Goal: Transaction & Acquisition: Purchase product/service

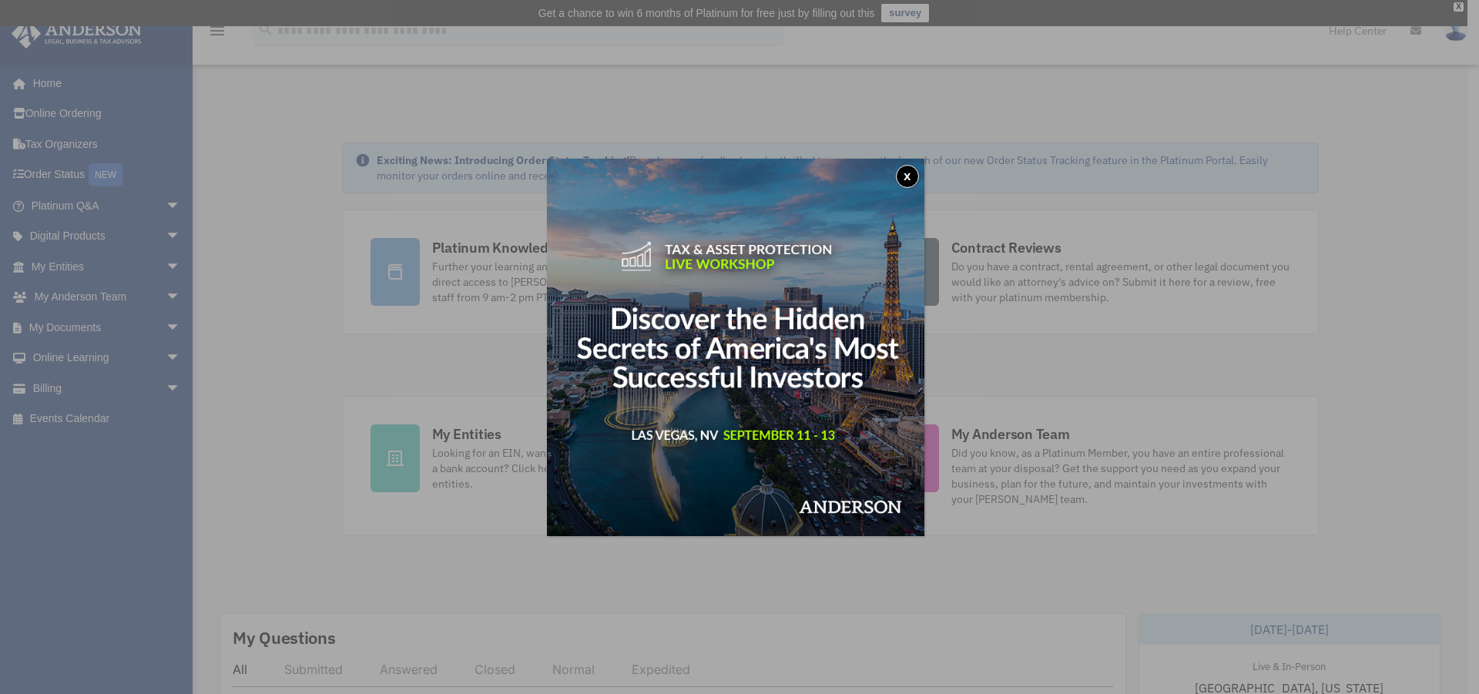
click at [917, 180] on button "x" at bounding box center [907, 176] width 23 height 23
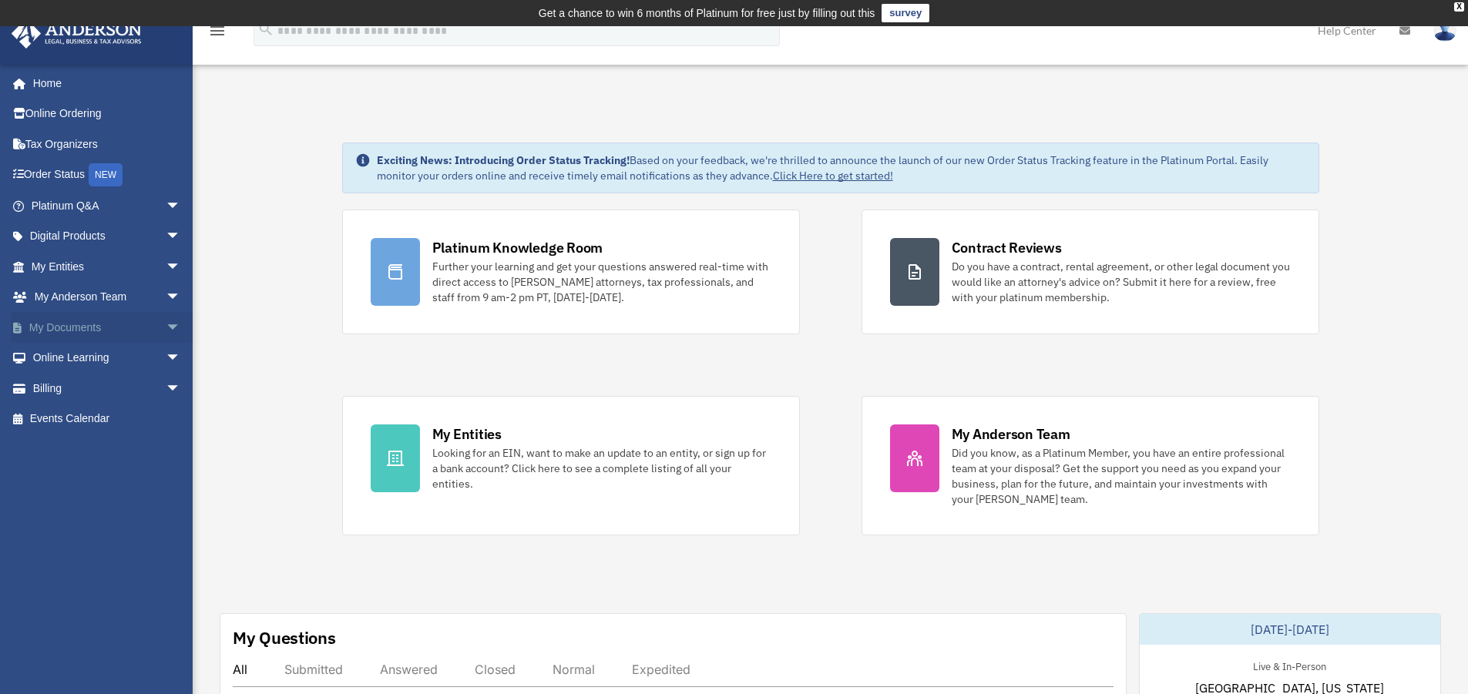
click at [166, 324] on span "arrow_drop_down" at bounding box center [181, 328] width 31 height 32
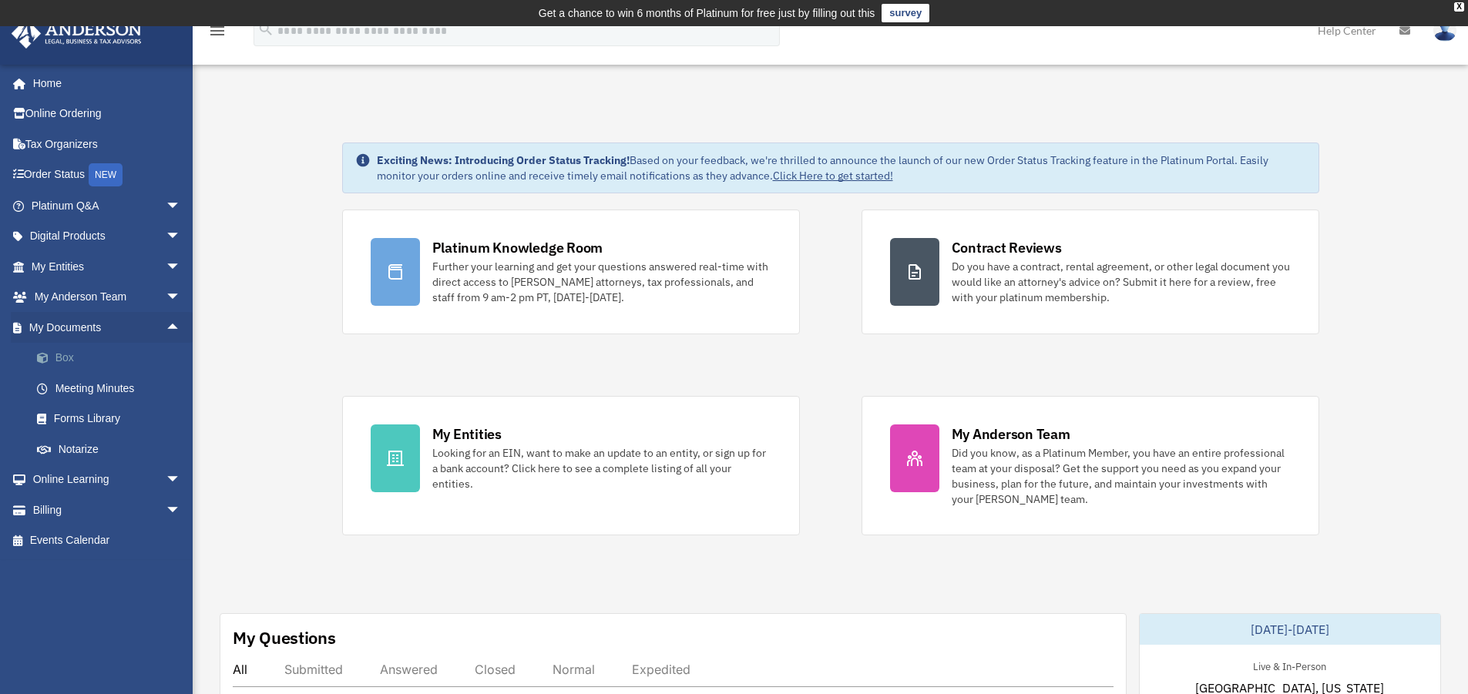
click at [69, 354] on link "Box" at bounding box center [113, 358] width 183 height 31
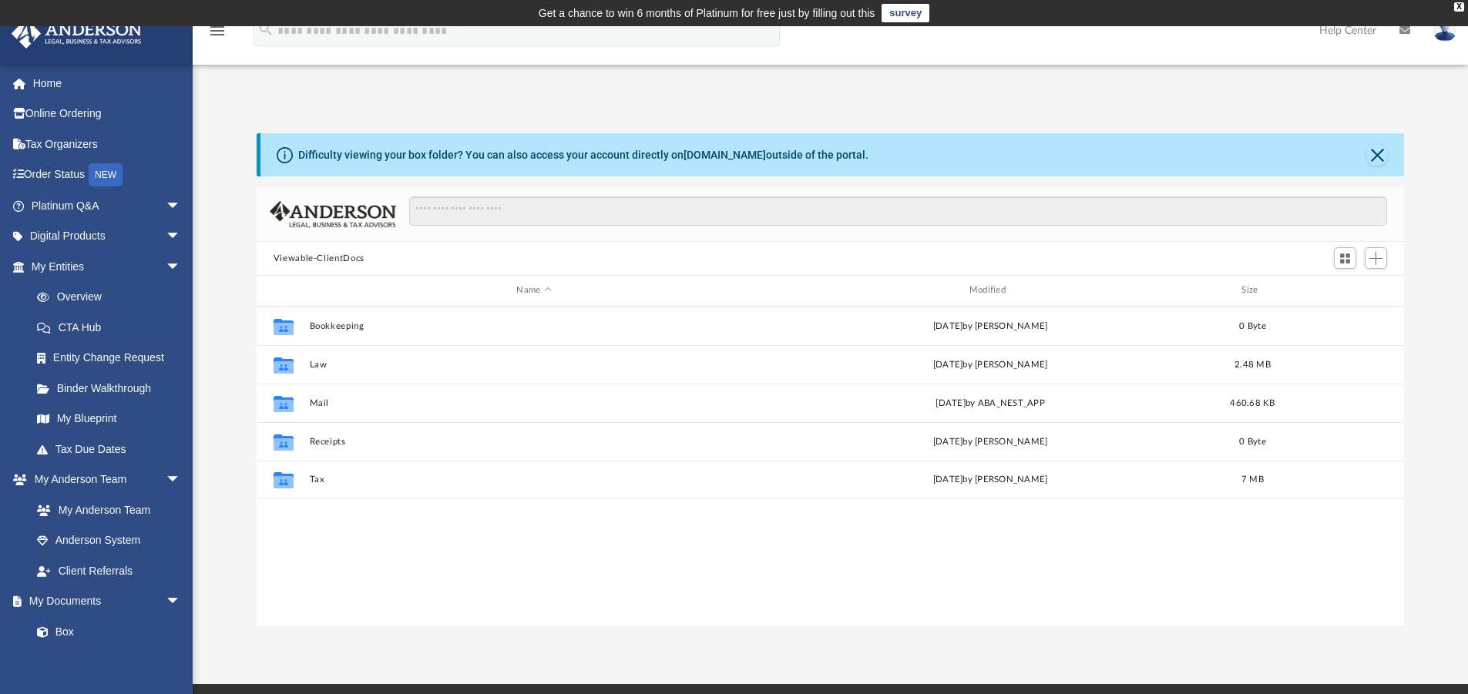
scroll to position [339, 1136]
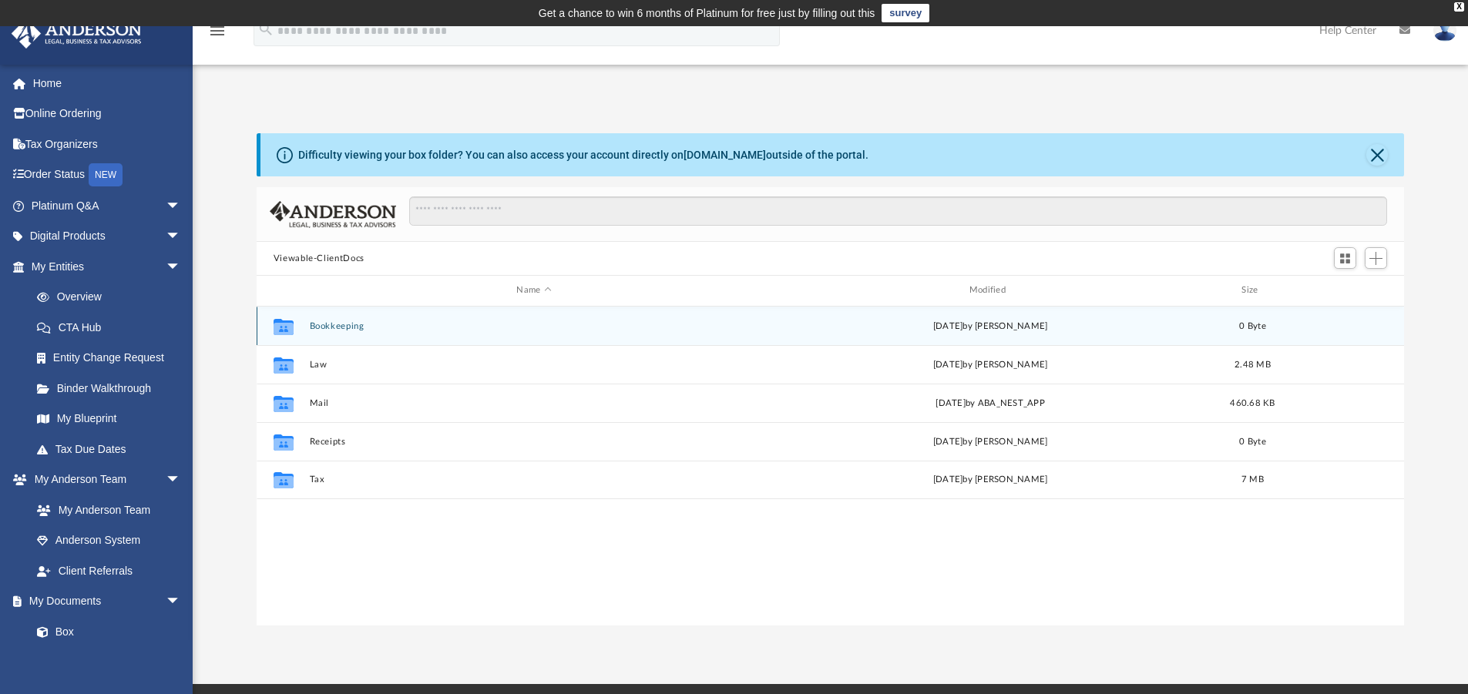
click at [337, 326] on button "Bookkeeping" at bounding box center [533, 326] width 449 height 10
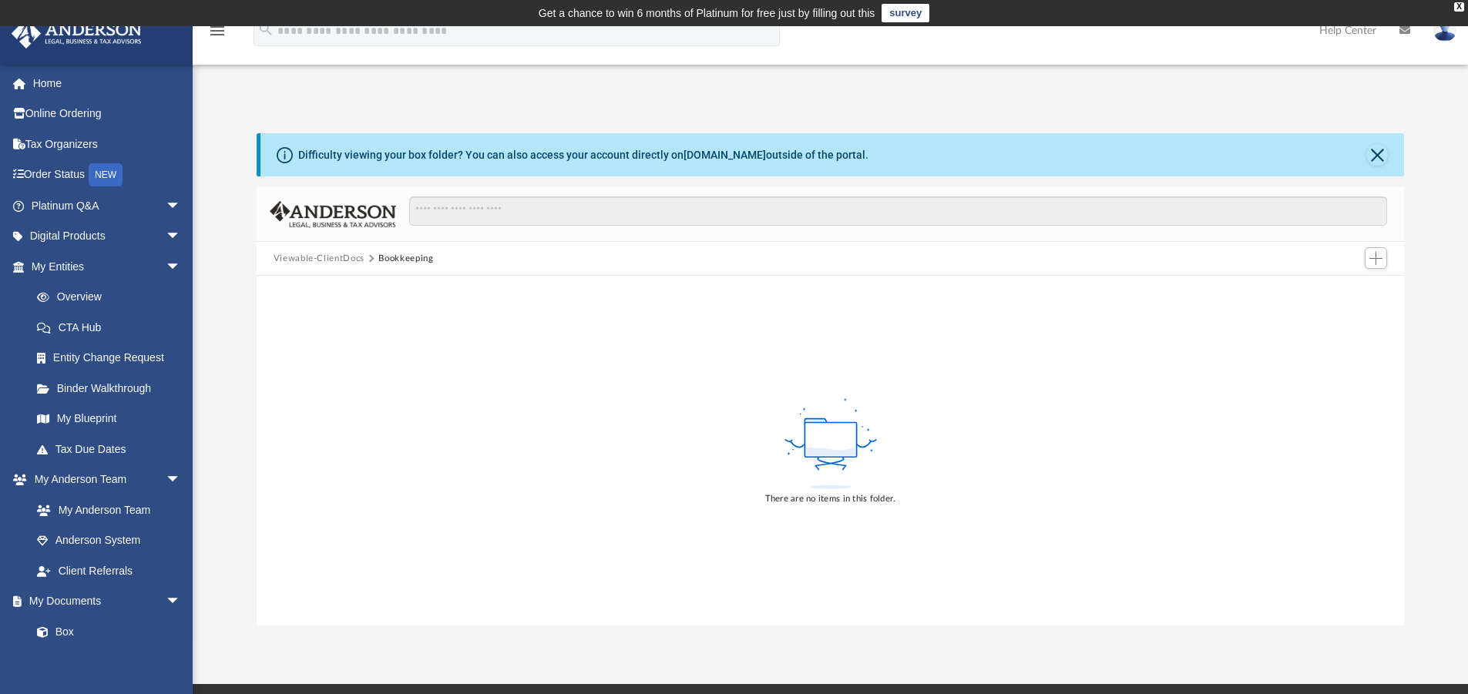
click at [346, 258] on button "Viewable-ClientDocs" at bounding box center [318, 259] width 91 height 14
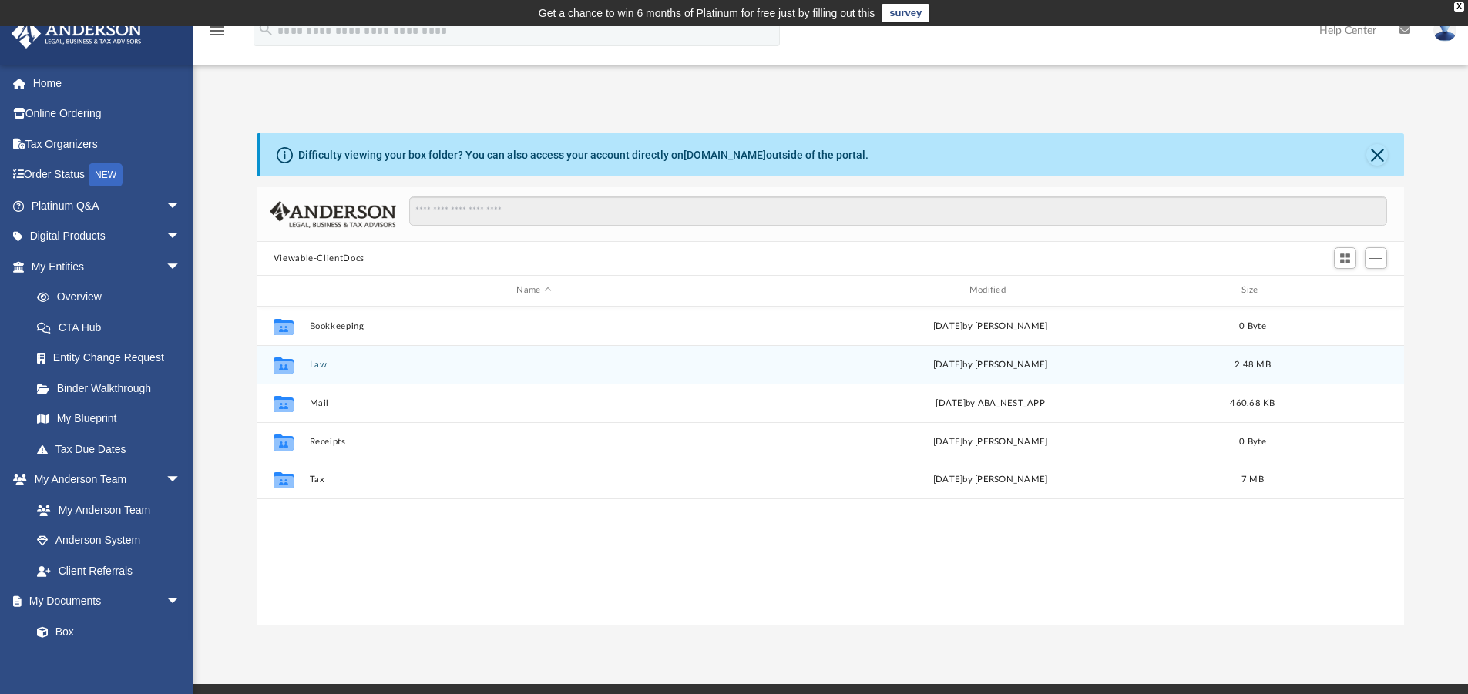
click at [315, 364] on button "Law" at bounding box center [533, 365] width 449 height 10
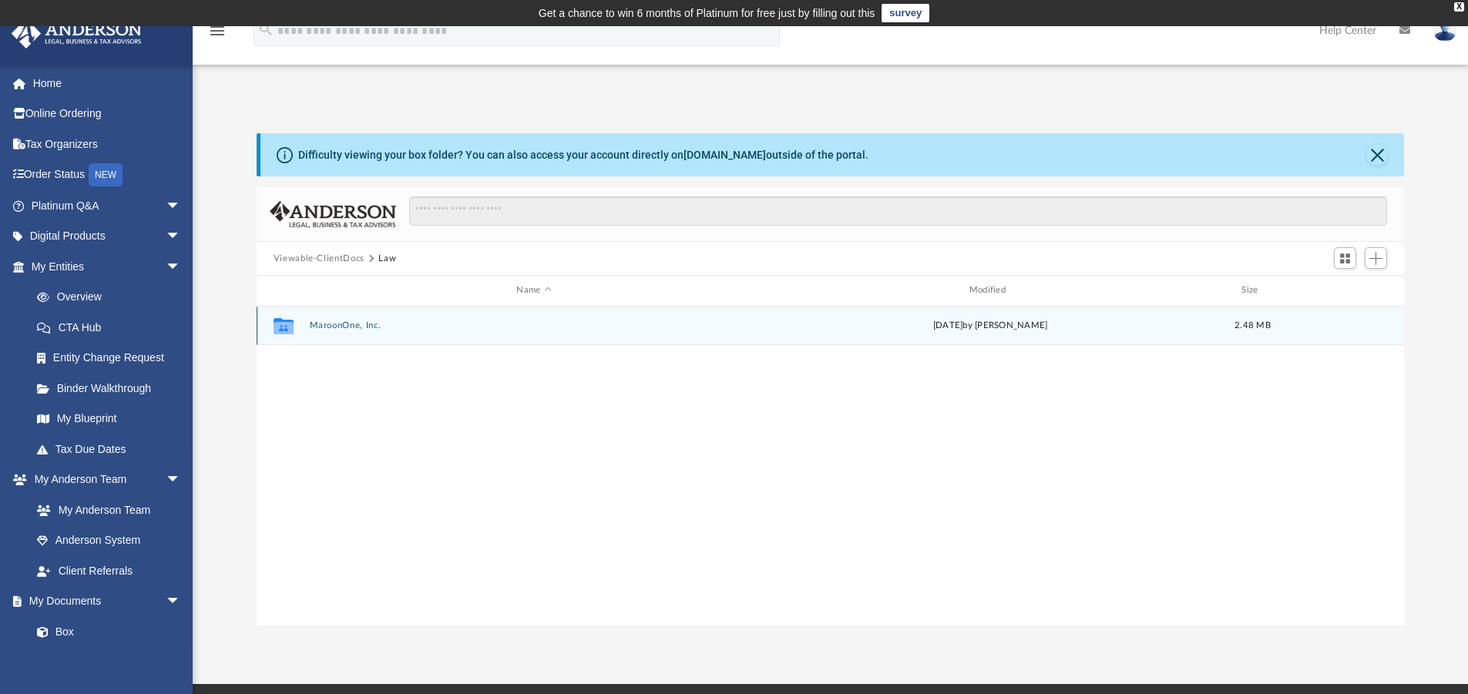
click at [337, 324] on button "MaroonOne, Inc." at bounding box center [533, 325] width 449 height 10
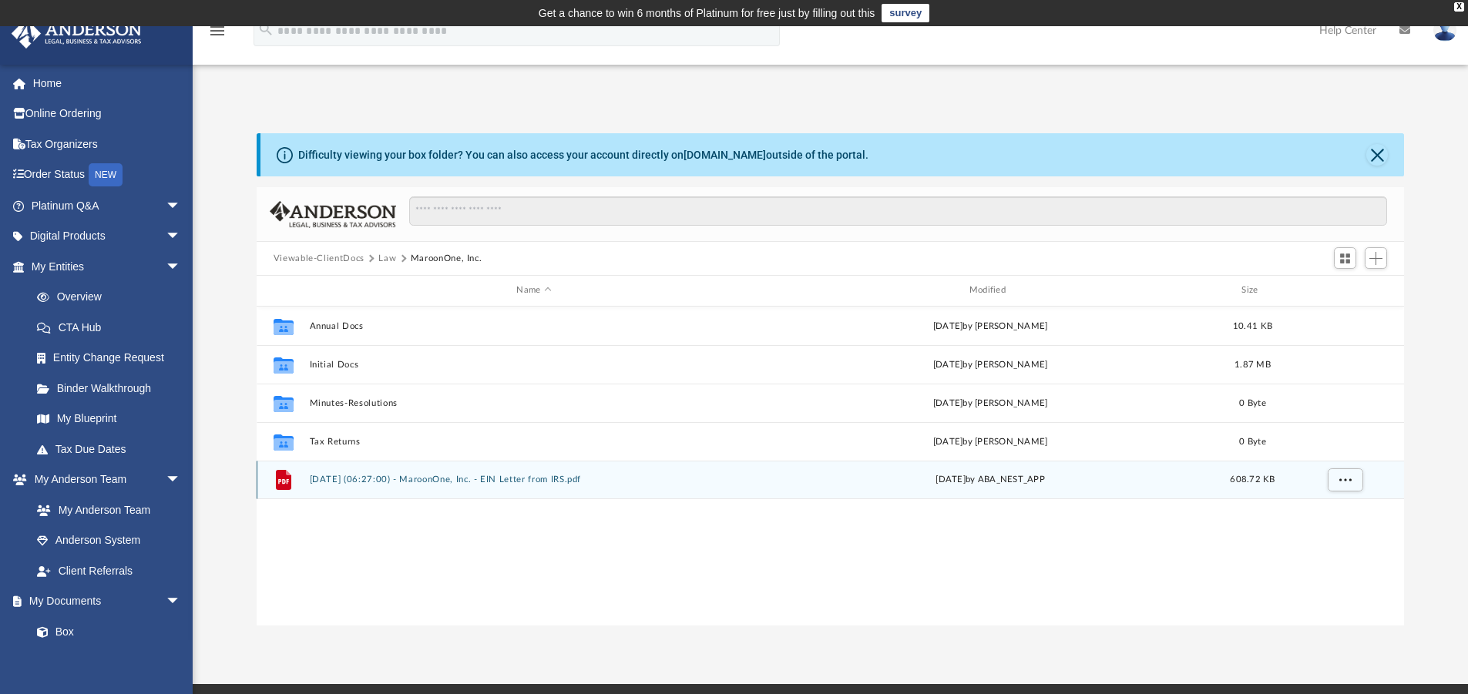
click at [344, 483] on button "2024.09.19 (06:27:00) - MaroonOne, Inc. - EIN Letter from IRS.pdf" at bounding box center [533, 480] width 449 height 10
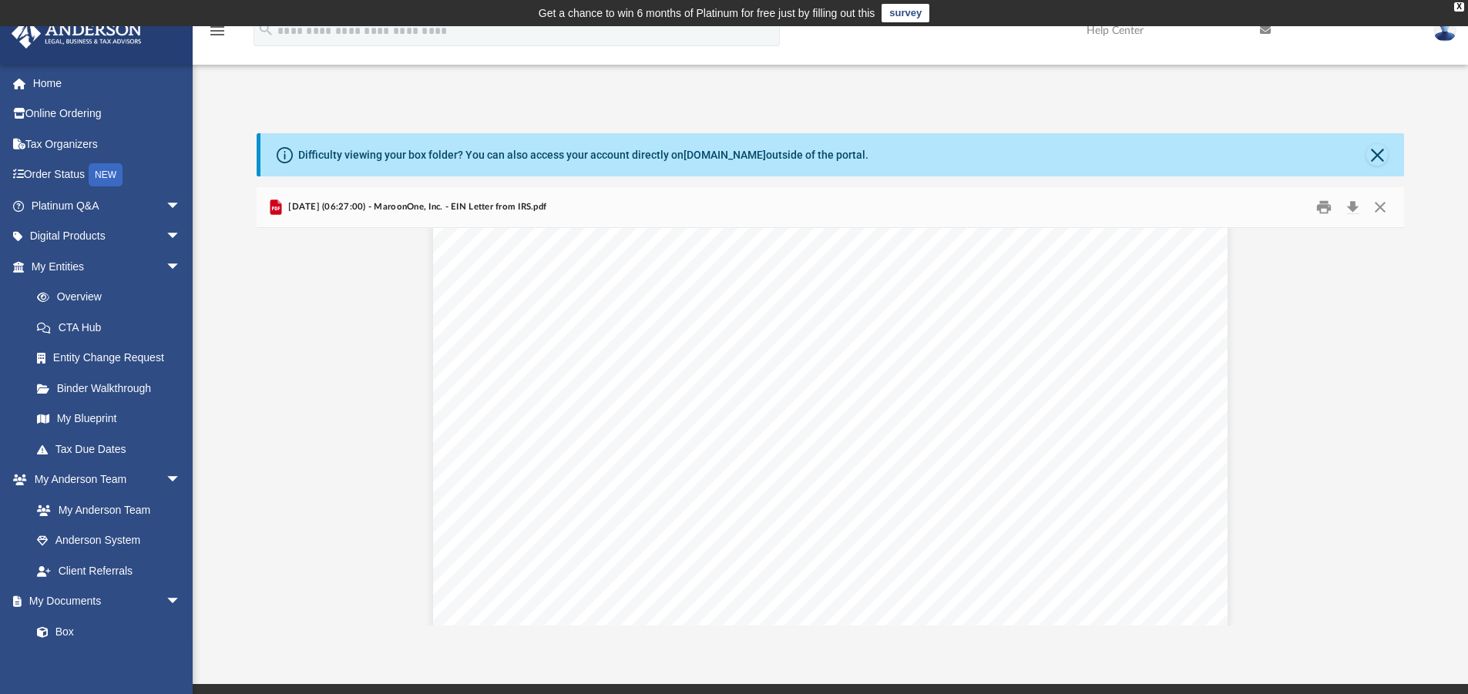
scroll to position [0, 0]
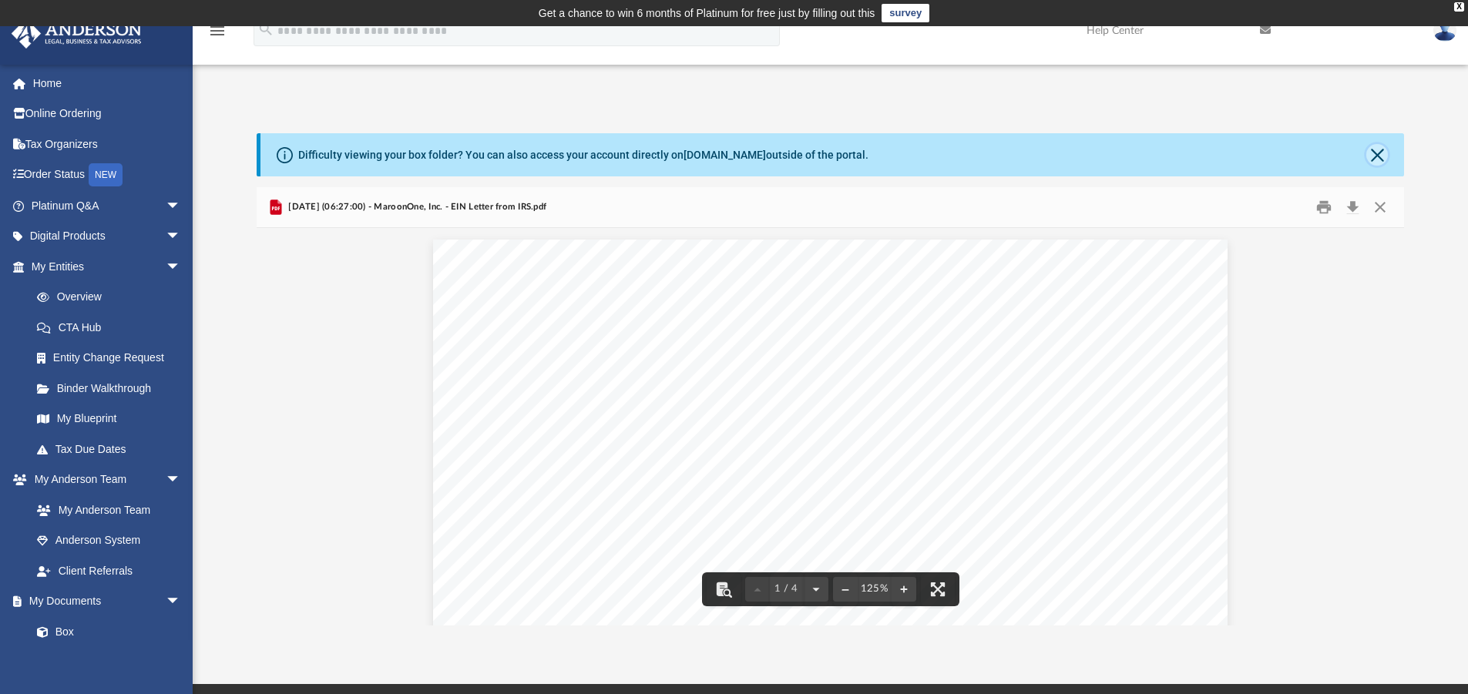
click at [1369, 156] on button "Close" at bounding box center [1377, 155] width 22 height 22
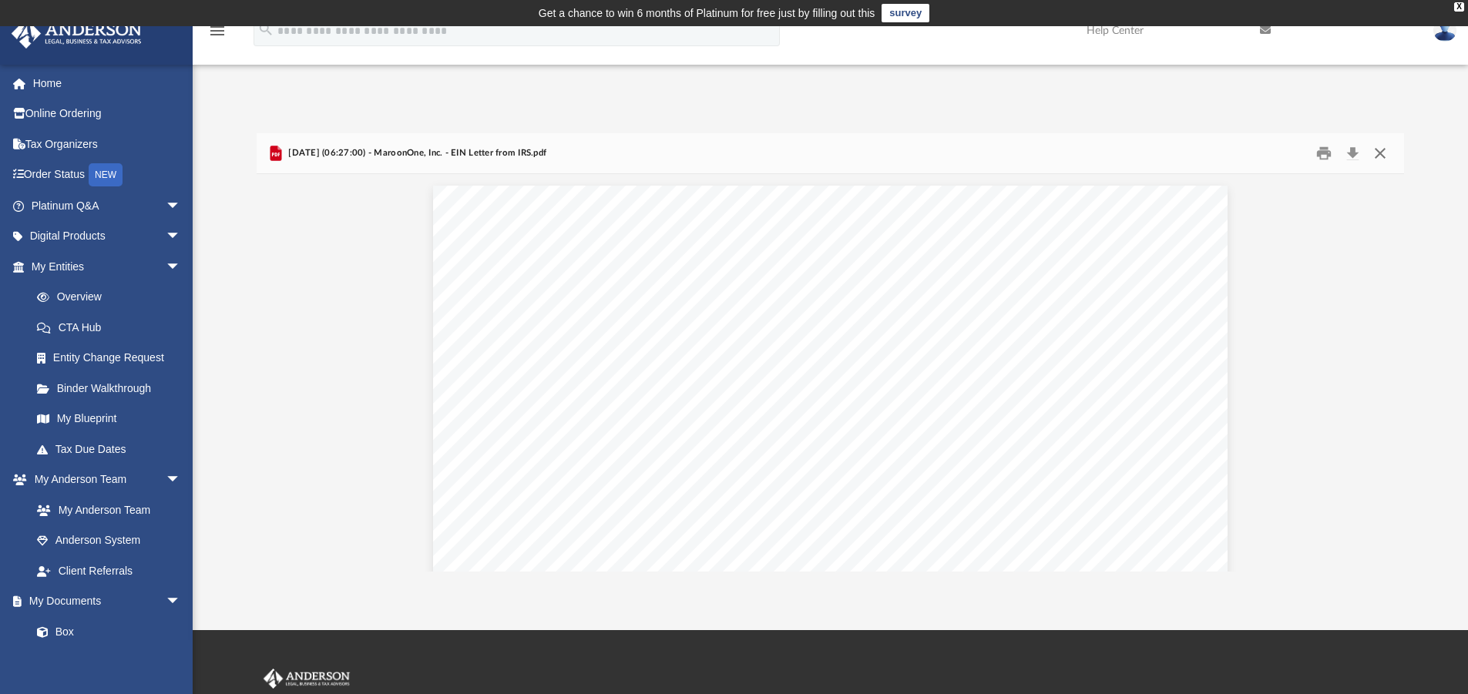
click at [1379, 155] on button "Close" at bounding box center [1380, 154] width 28 height 24
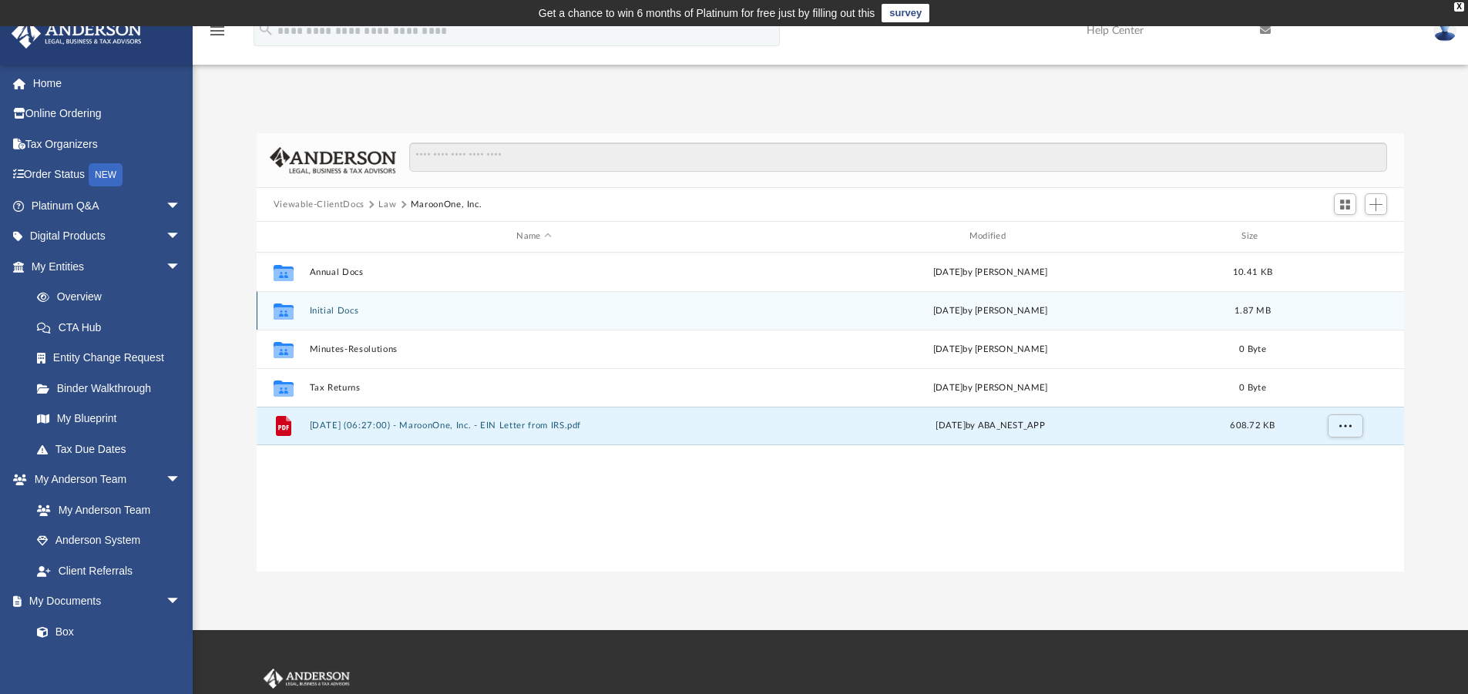
click at [324, 314] on button "Initial Docs" at bounding box center [533, 311] width 449 height 10
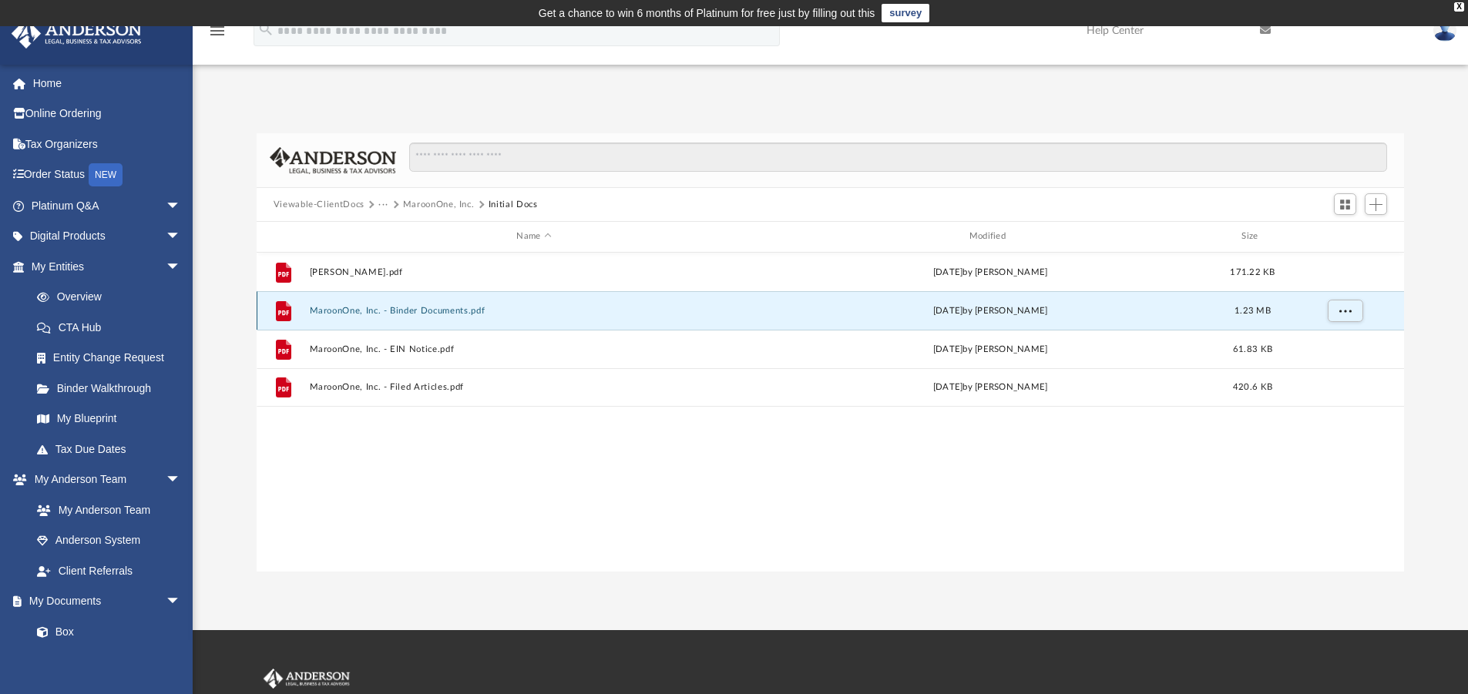
click at [363, 314] on button "MaroonOne, Inc. - Binder Documents.pdf" at bounding box center [533, 311] width 449 height 10
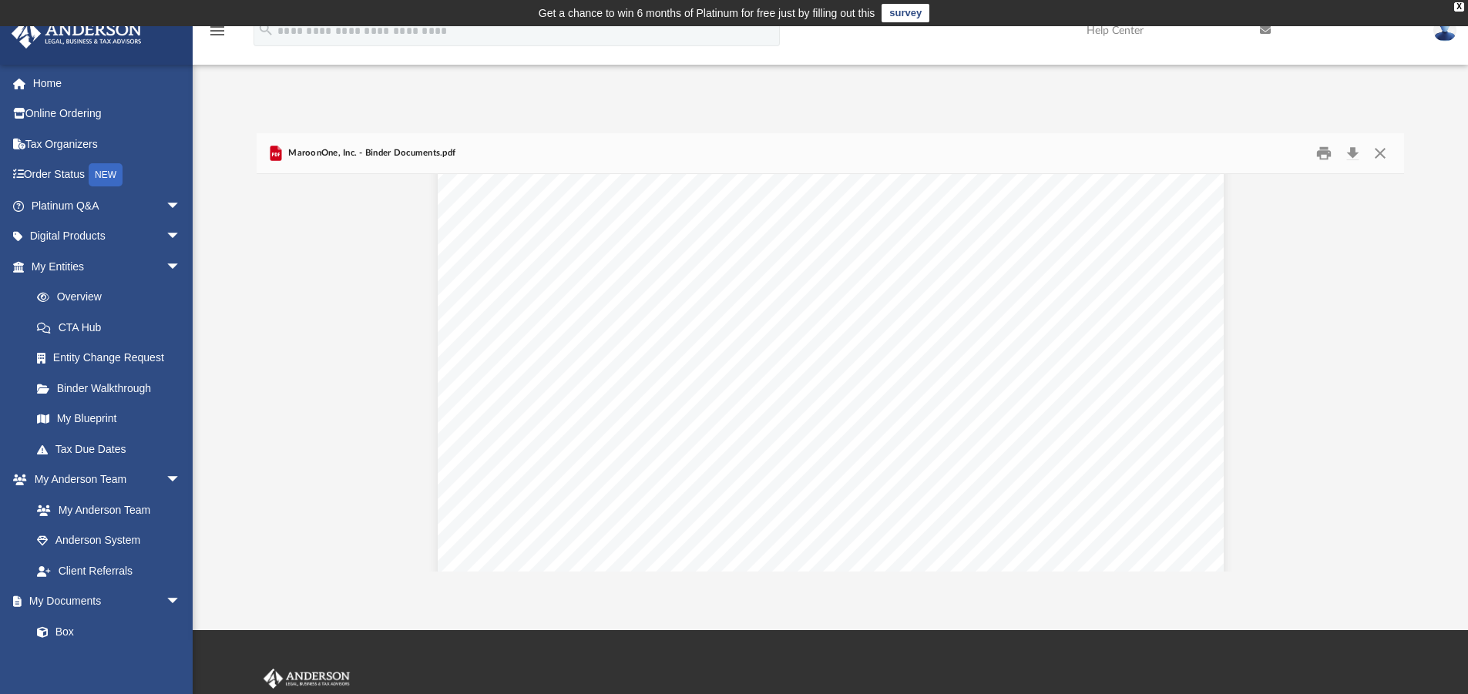
scroll to position [90780, 0]
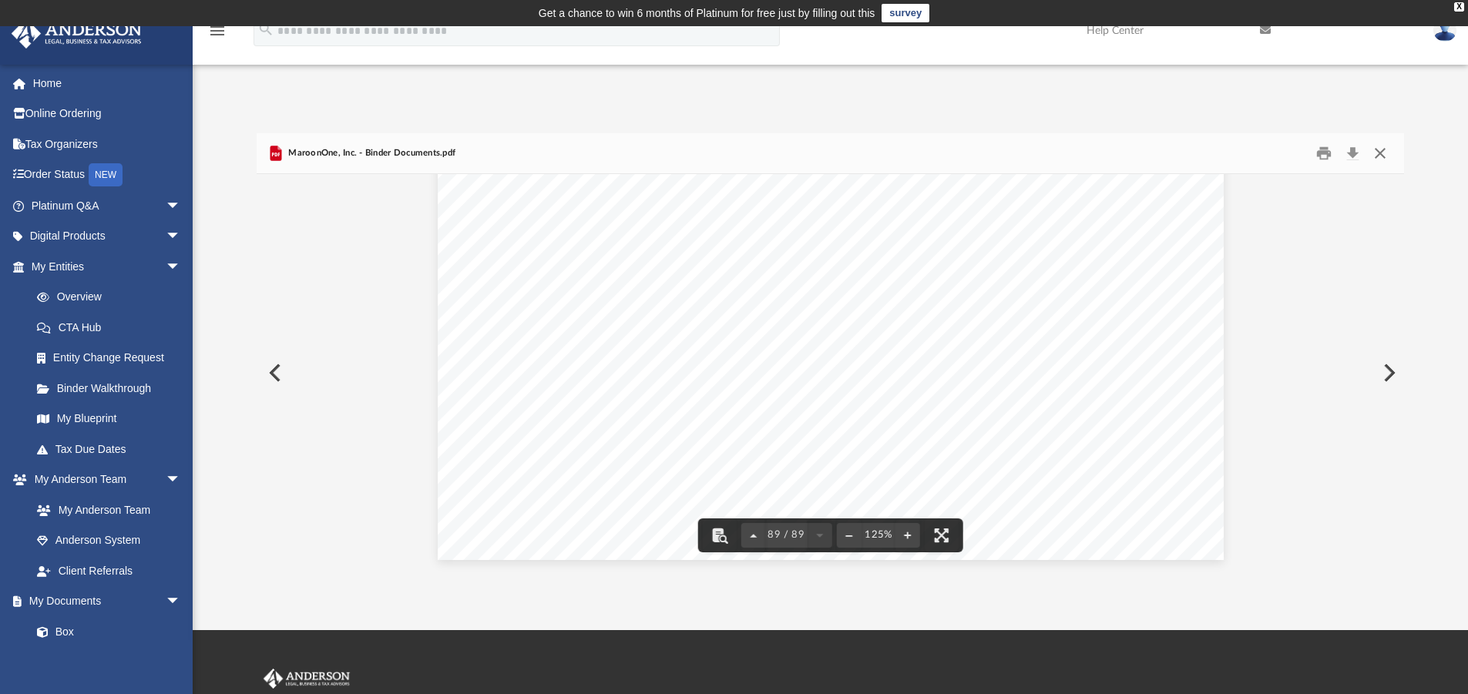
click at [1384, 151] on button "Close" at bounding box center [1380, 154] width 28 height 24
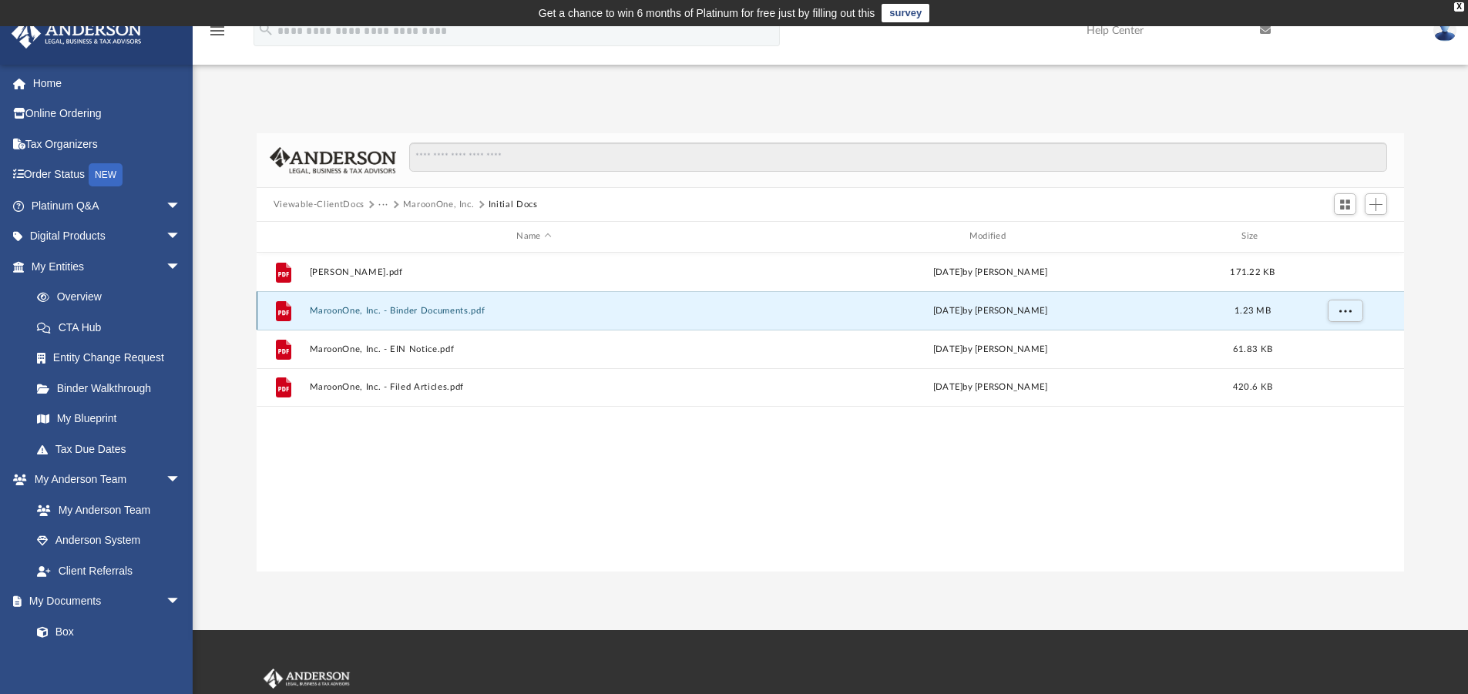
click at [431, 315] on button "MaroonOne, Inc. - Binder Documents.pdf" at bounding box center [533, 311] width 449 height 10
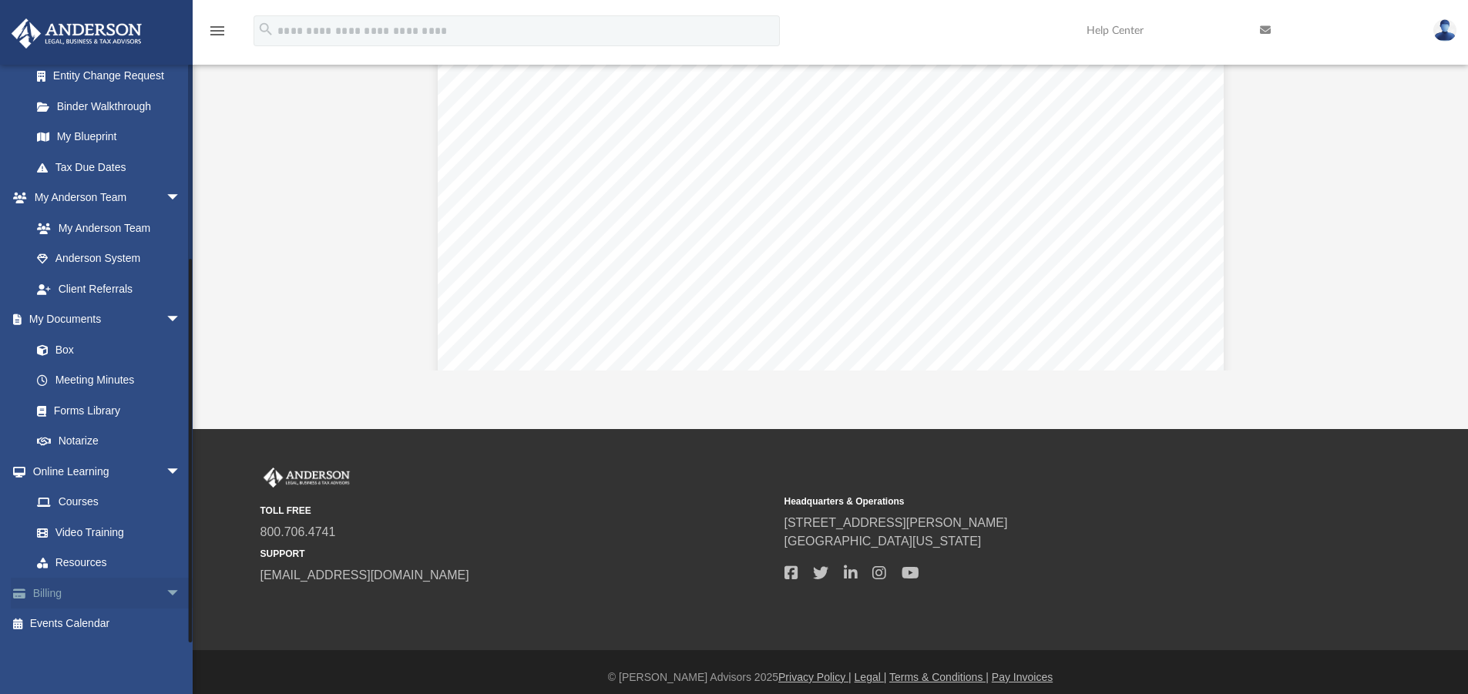
scroll to position [212, 0]
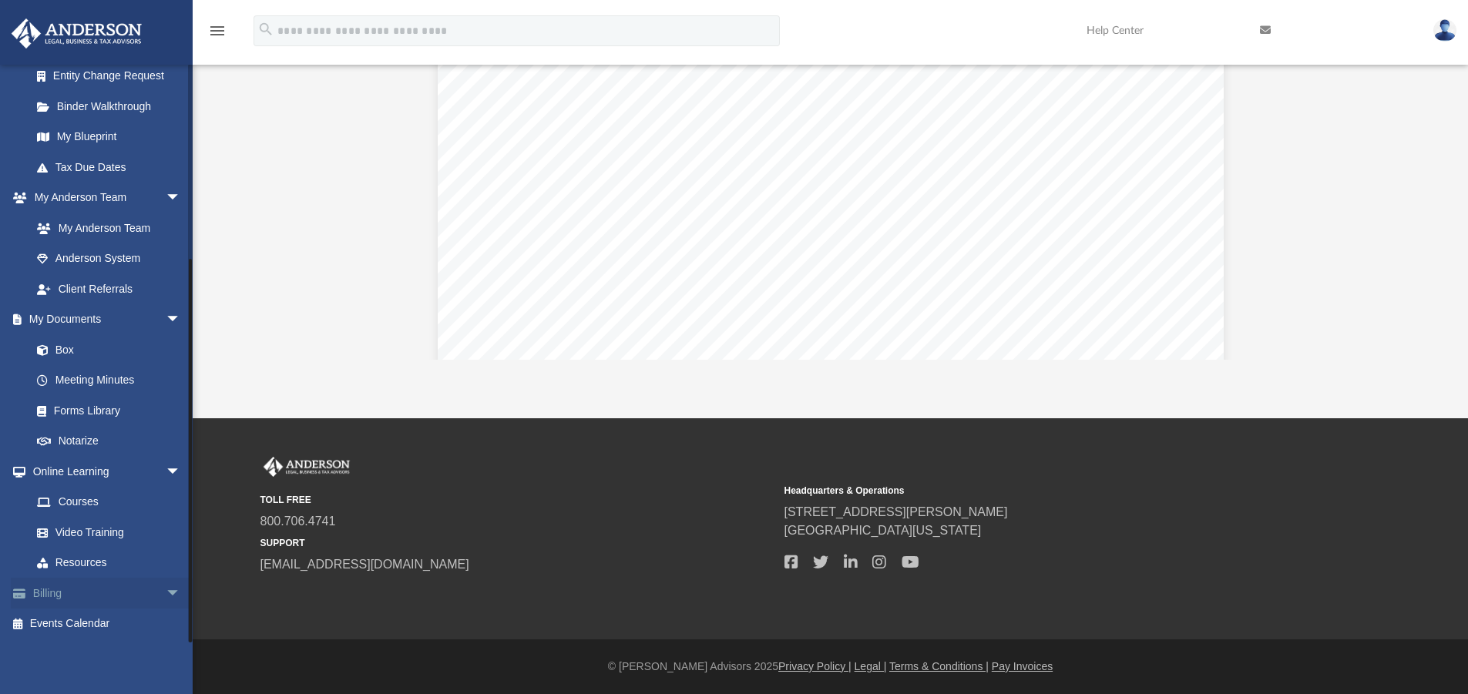
click at [166, 592] on span "arrow_drop_down" at bounding box center [181, 594] width 31 height 32
click at [108, 623] on link "$ Open Invoices" at bounding box center [113, 625] width 183 height 32
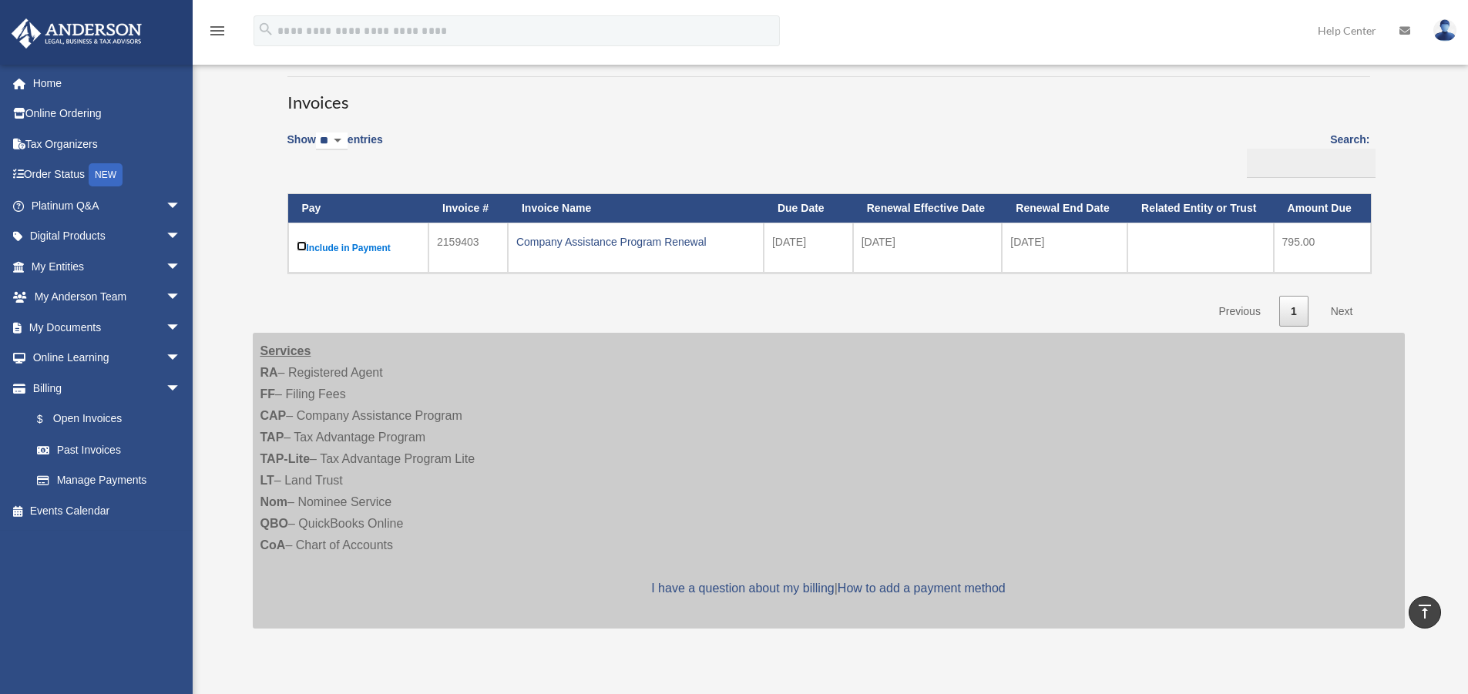
scroll to position [77, 0]
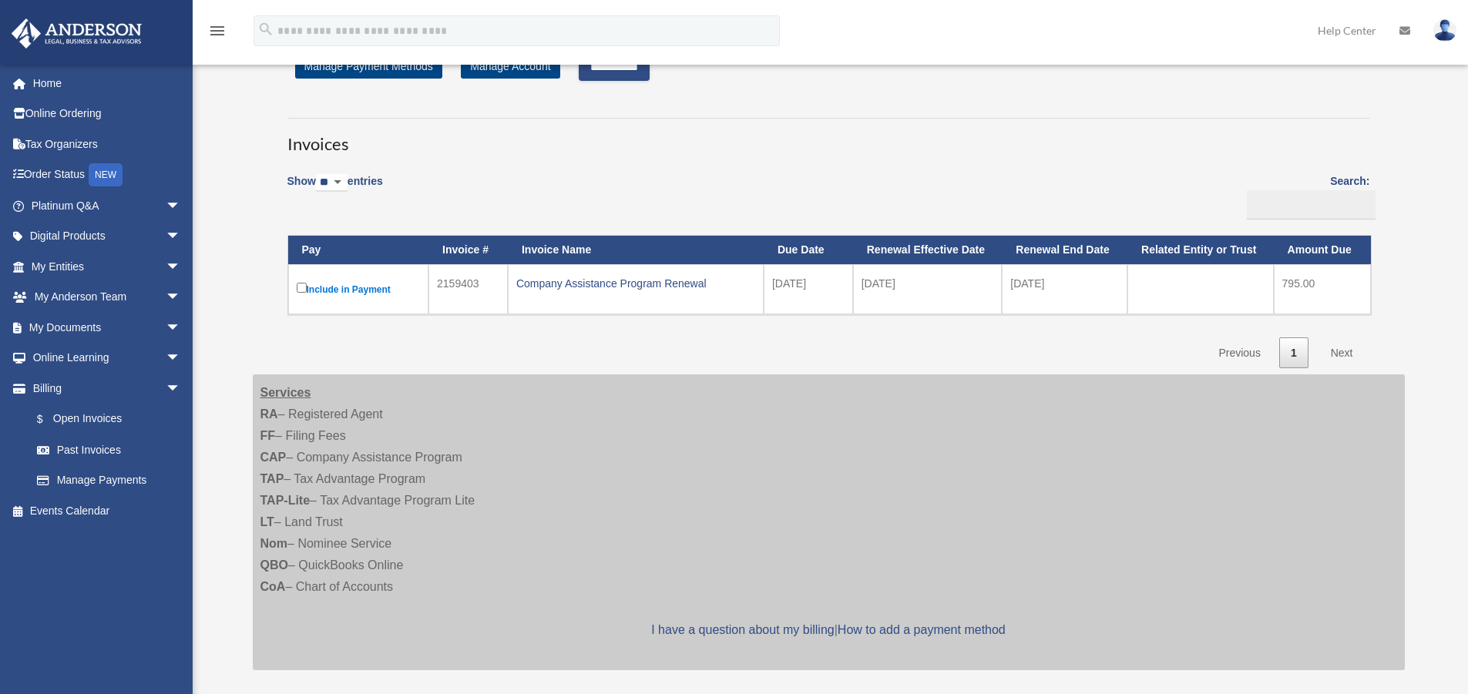
click at [1347, 351] on link "Next" at bounding box center [1341, 353] width 45 height 32
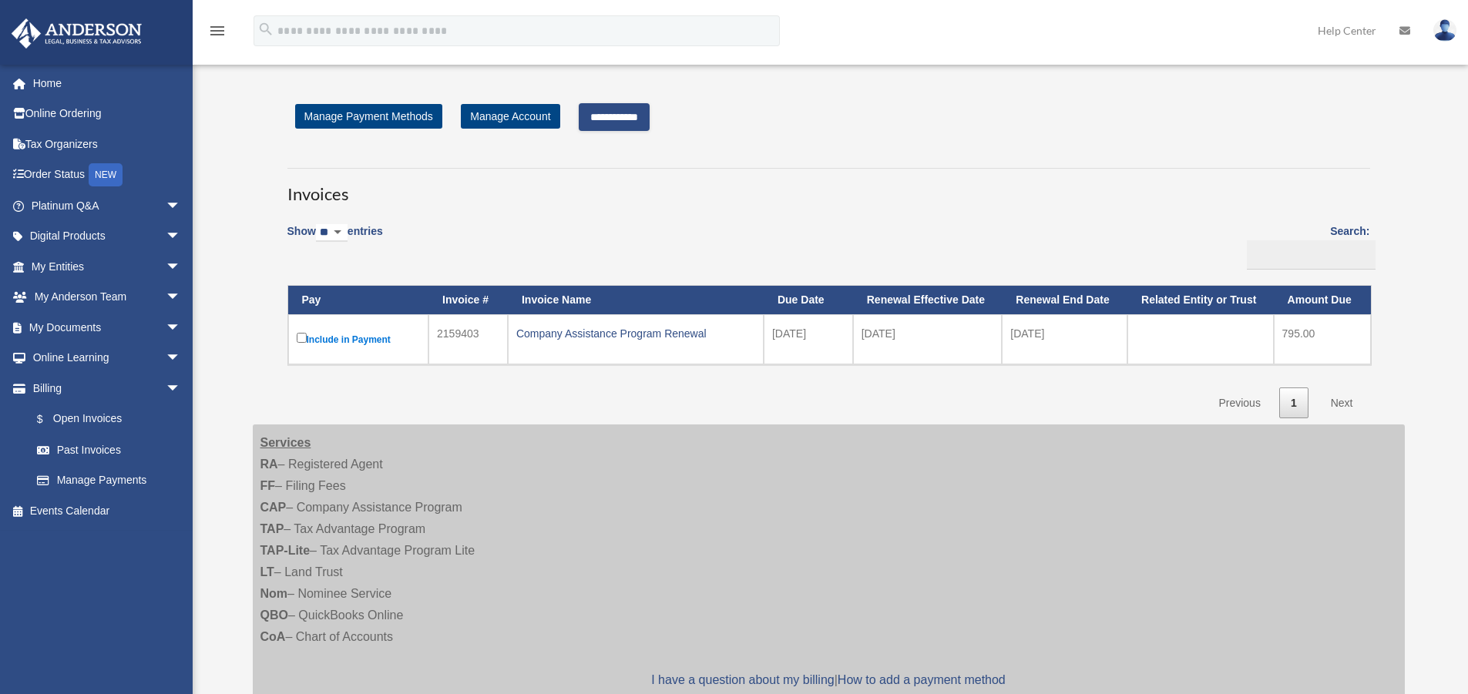
scroll to position [0, 0]
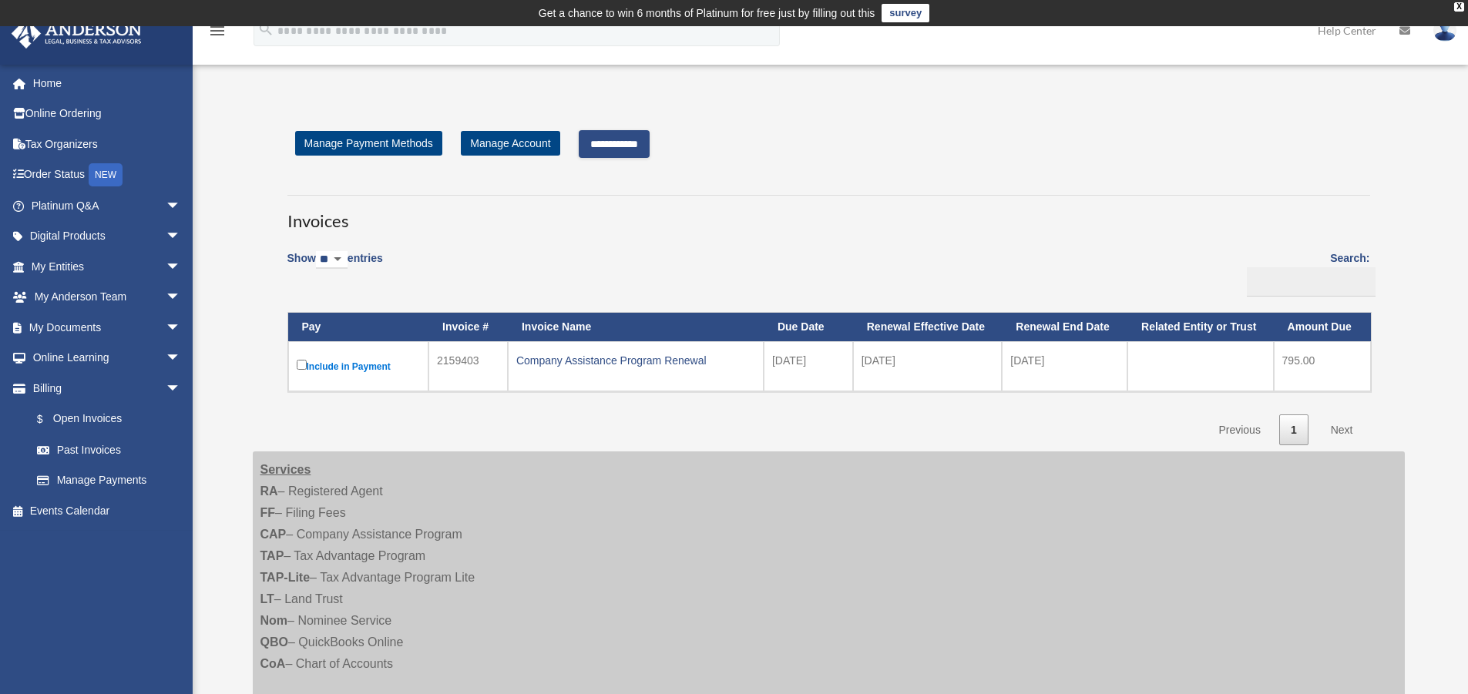
click at [644, 145] on input "**********" at bounding box center [614, 144] width 71 height 28
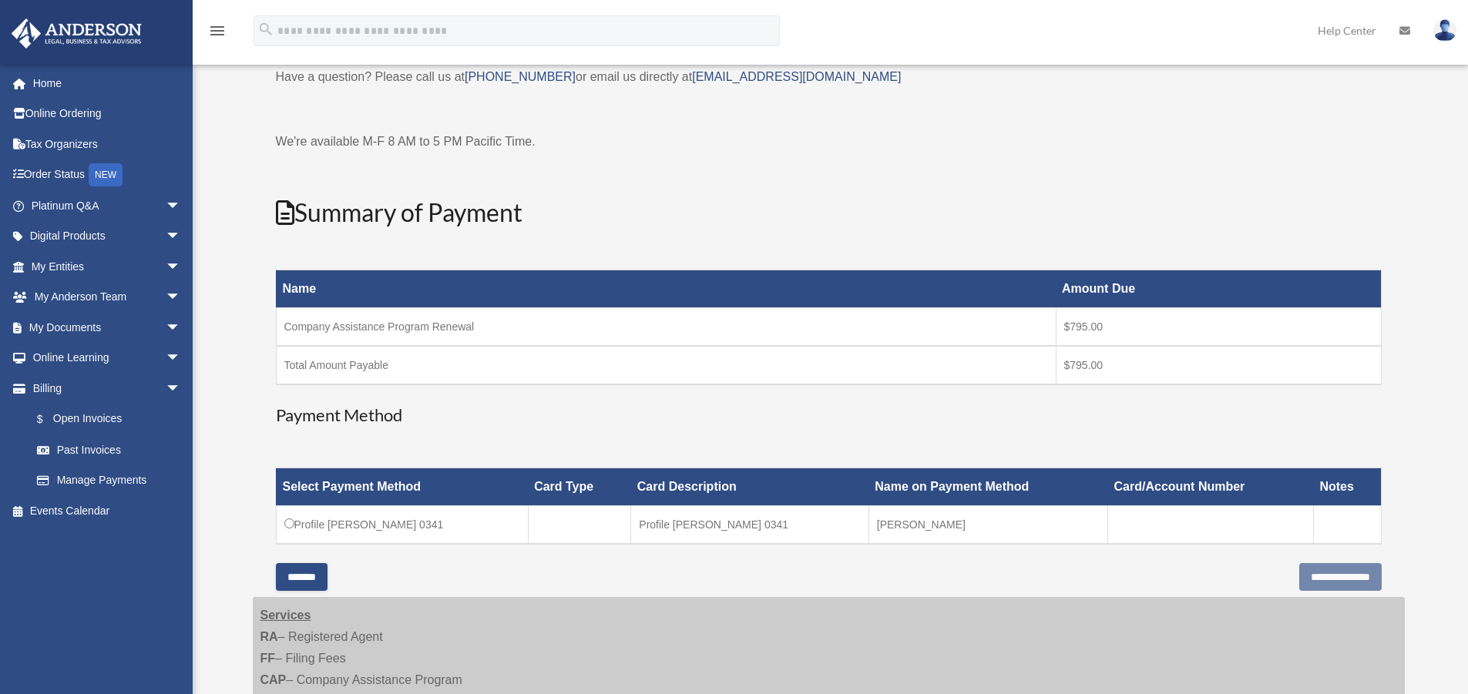
scroll to position [231, 0]
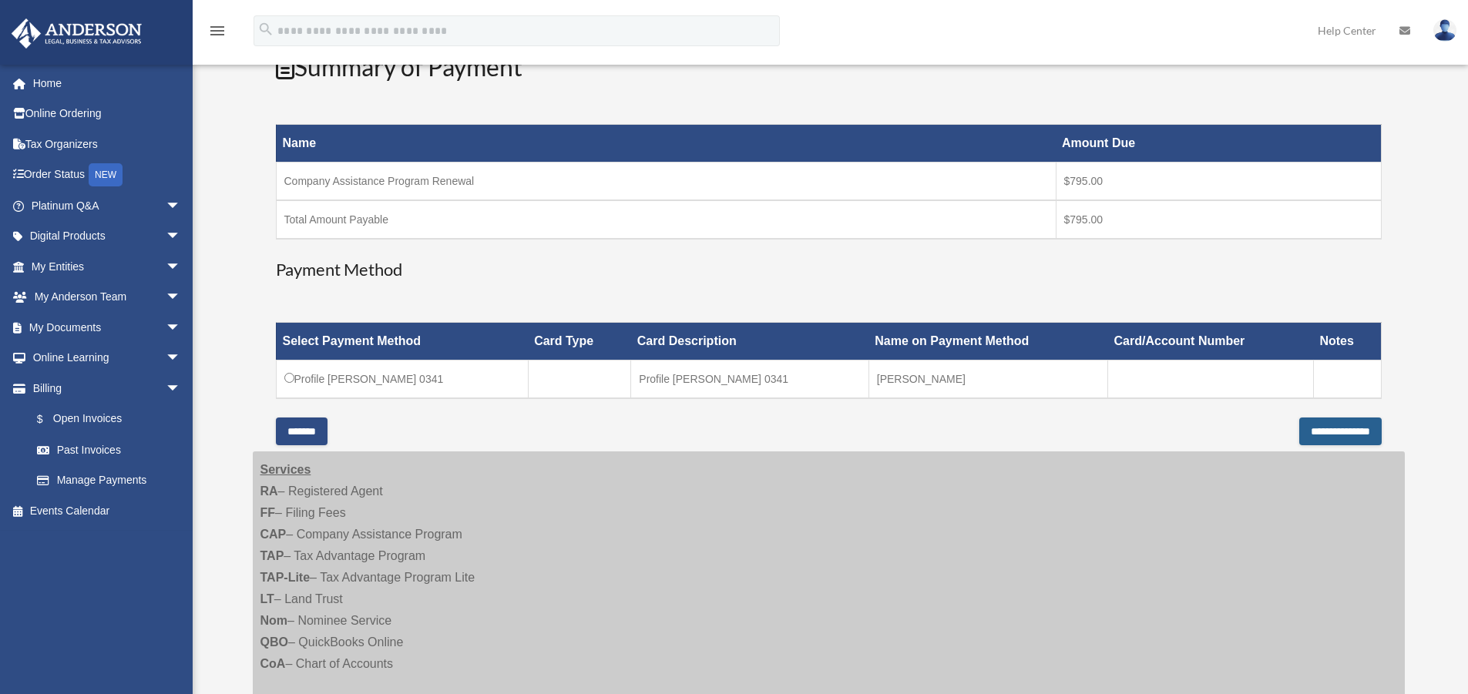
click at [1299, 429] on input "**********" at bounding box center [1340, 432] width 82 height 28
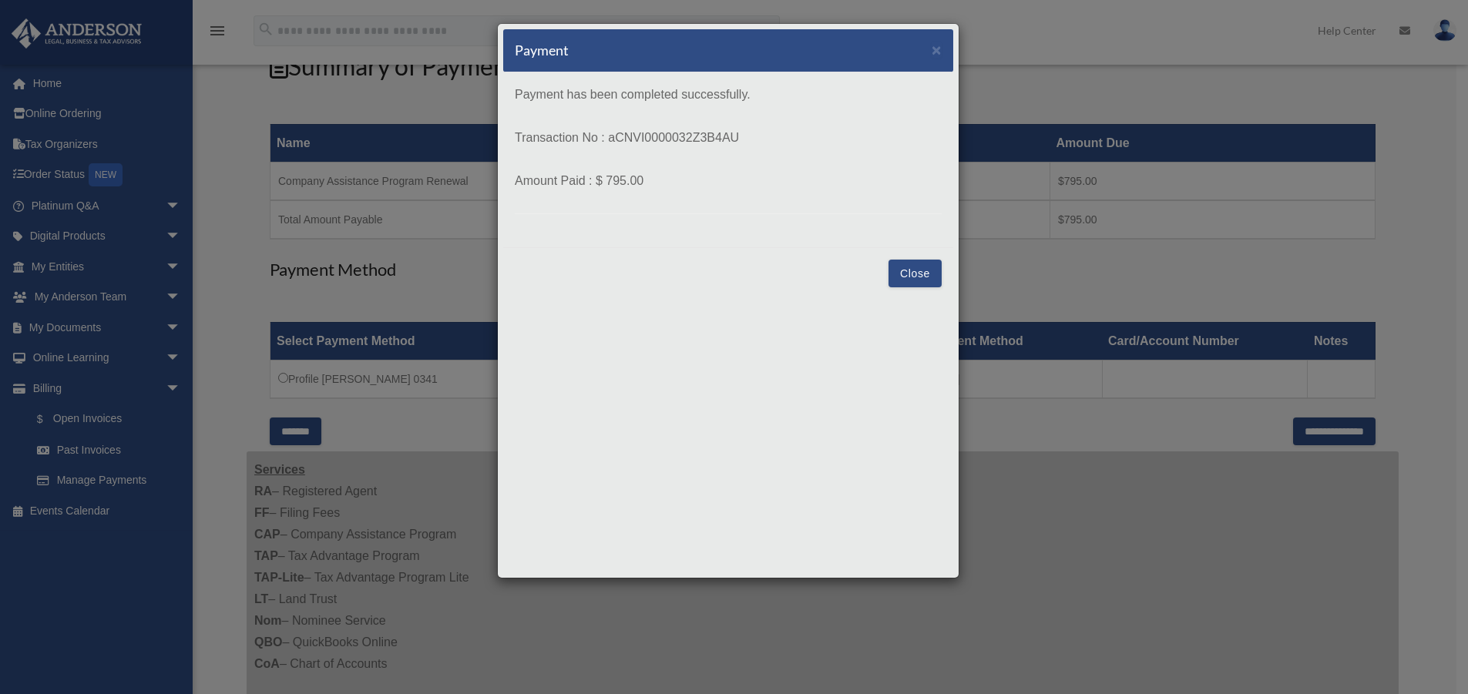
click at [913, 275] on button "Close" at bounding box center [914, 274] width 53 height 28
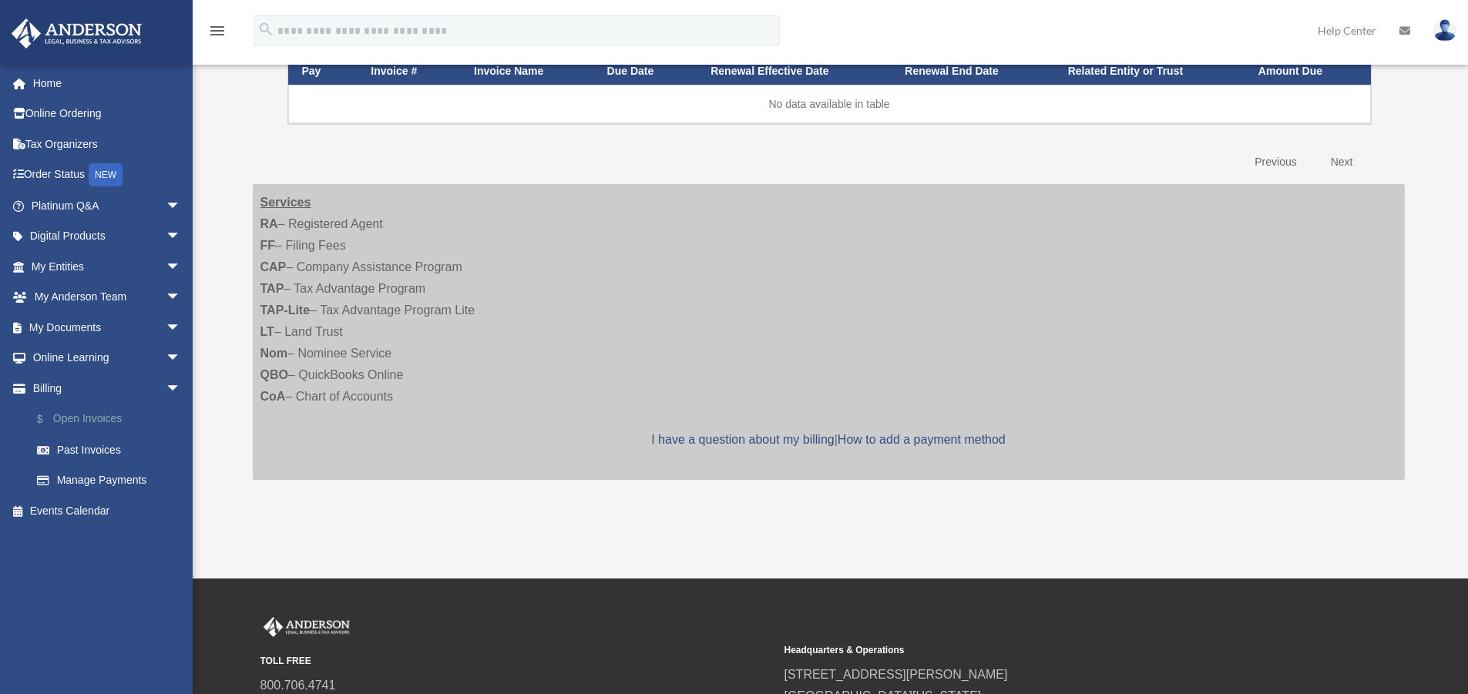
scroll to position [257, 0]
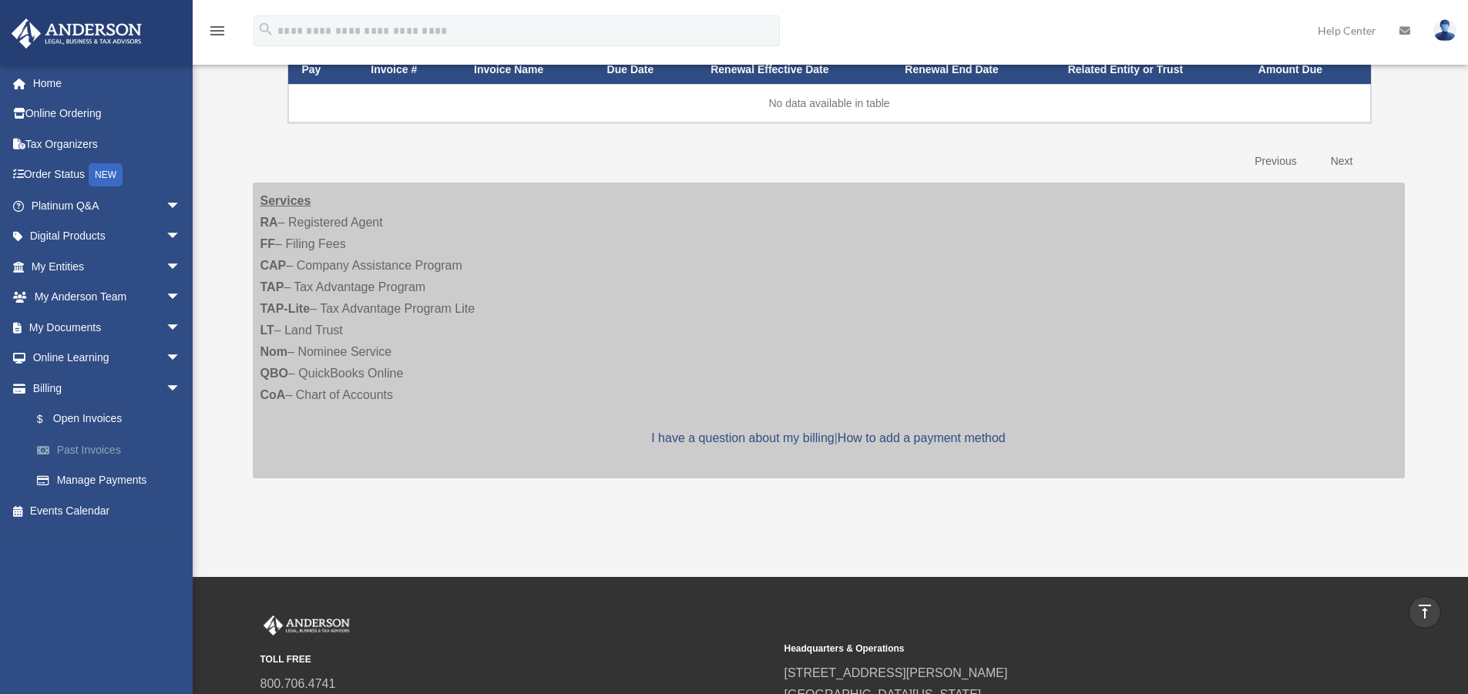
click at [98, 449] on link "Past Invoices" at bounding box center [113, 450] width 183 height 31
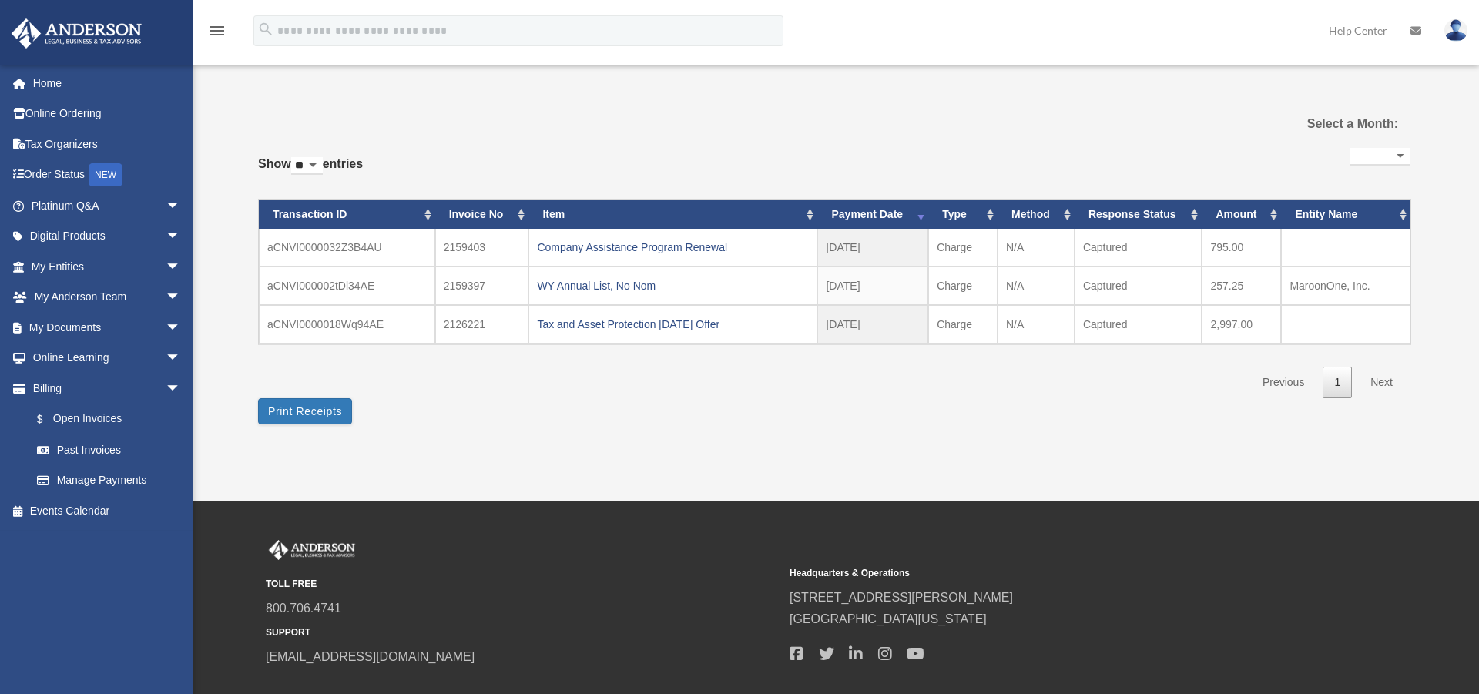
select select
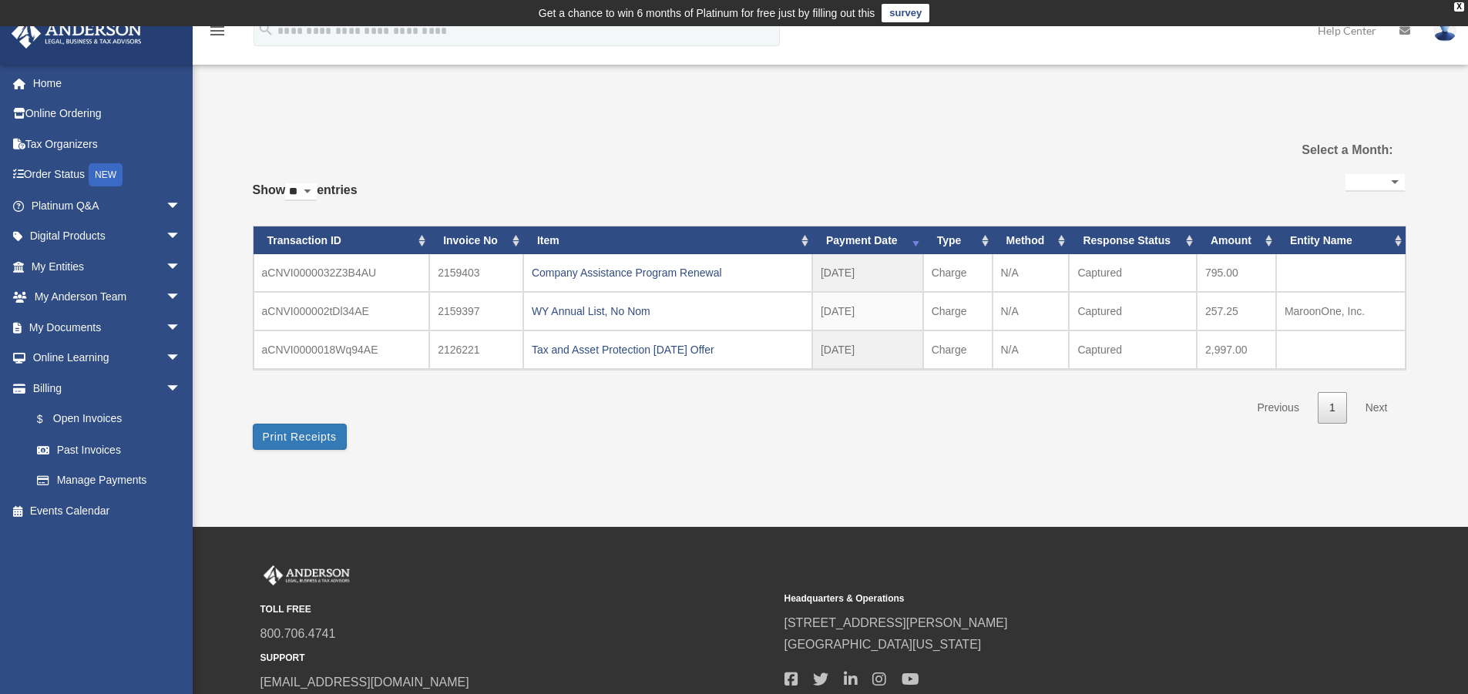
click at [1454, 37] on img at bounding box center [1444, 30] width 23 height 22
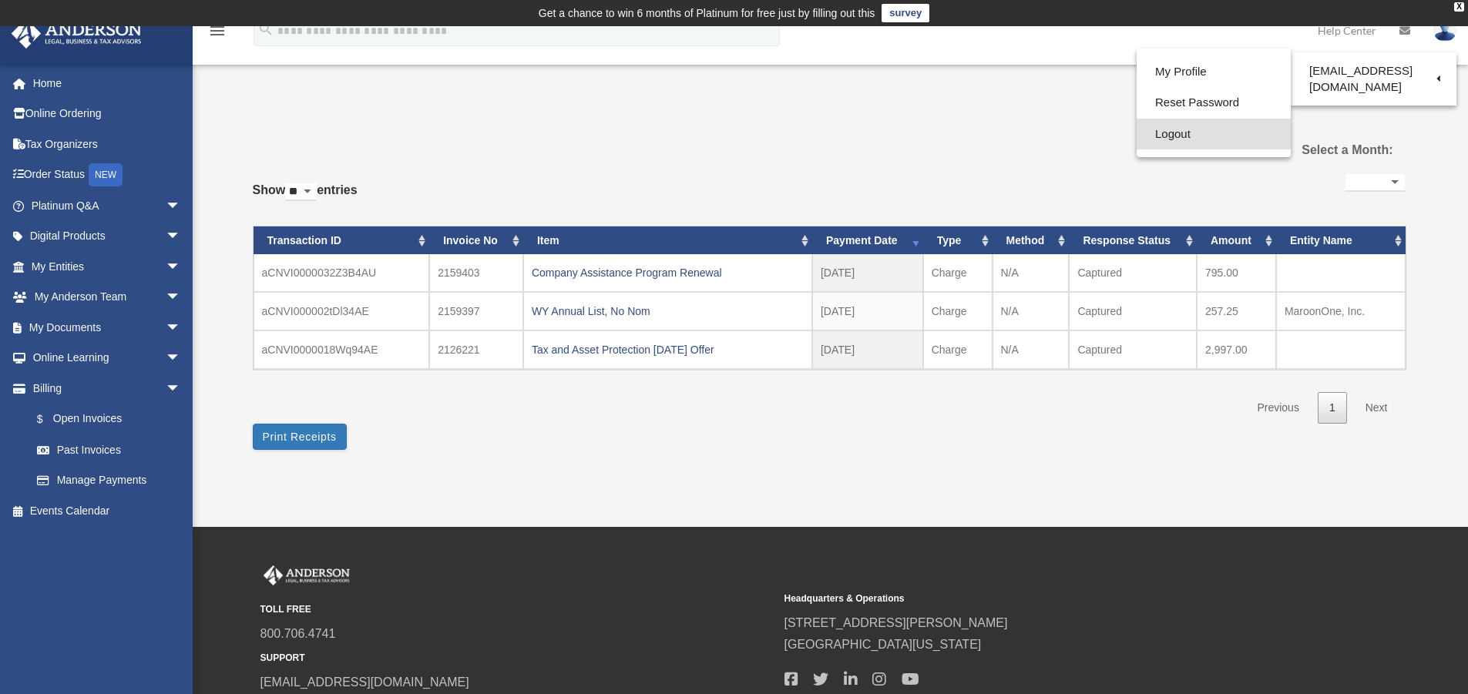
click at [1174, 128] on link "Logout" at bounding box center [1213, 135] width 154 height 32
